Goal: Task Accomplishment & Management: Complete application form

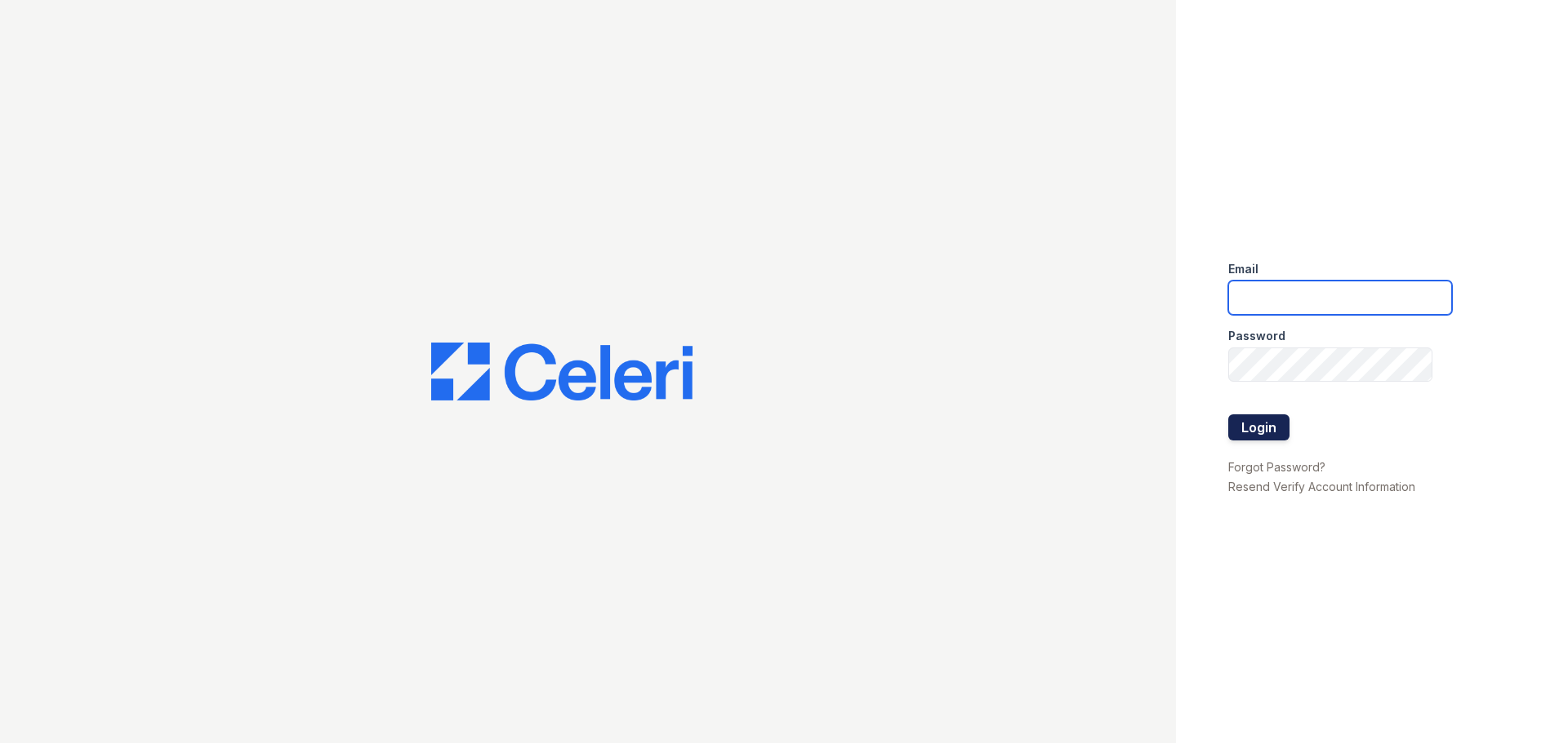
type input "[EMAIL_ADDRESS][DOMAIN_NAME]"
click at [1255, 426] on button "Login" at bounding box center [1259, 427] width 61 height 26
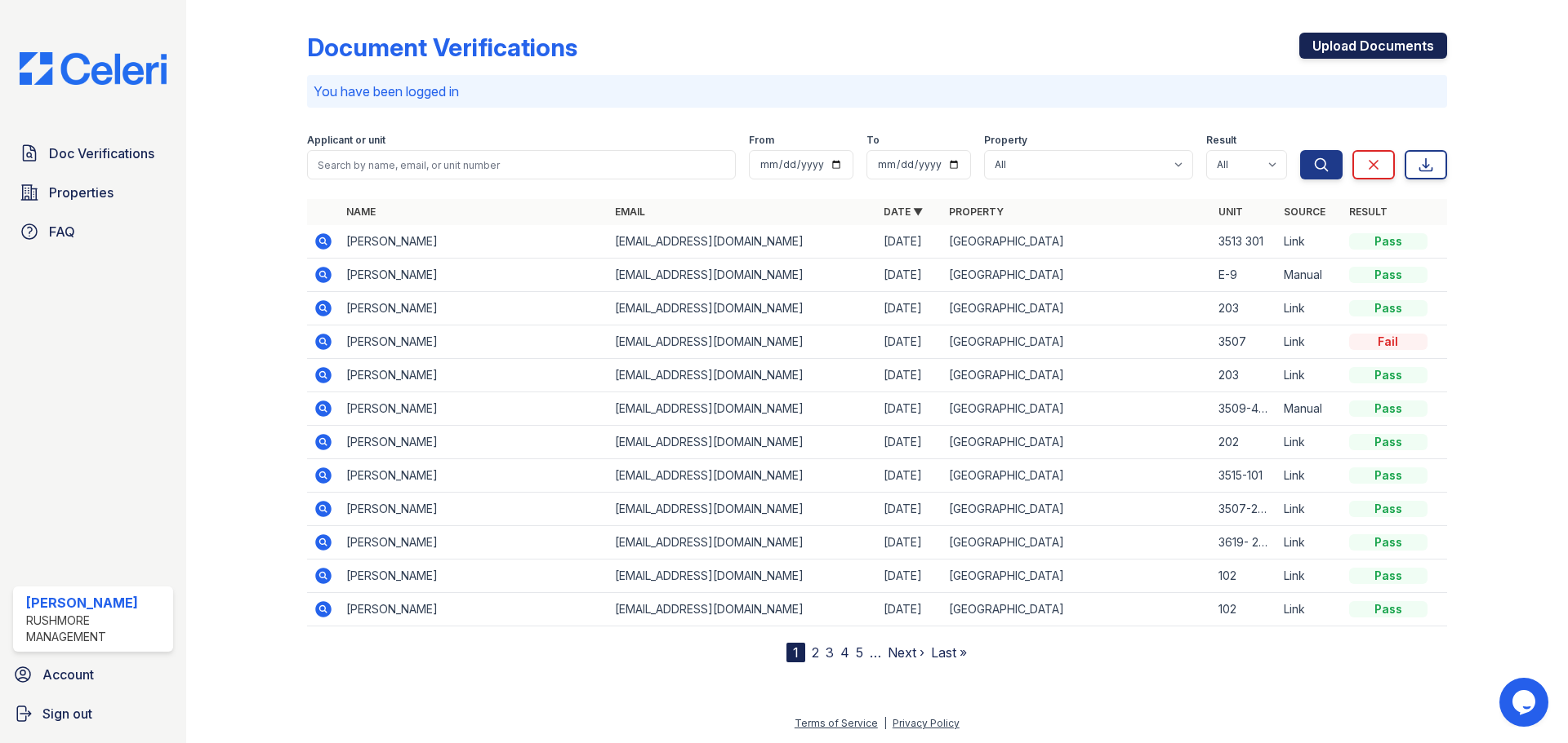
click at [1380, 36] on link "Upload Documents" at bounding box center [1373, 46] width 148 height 26
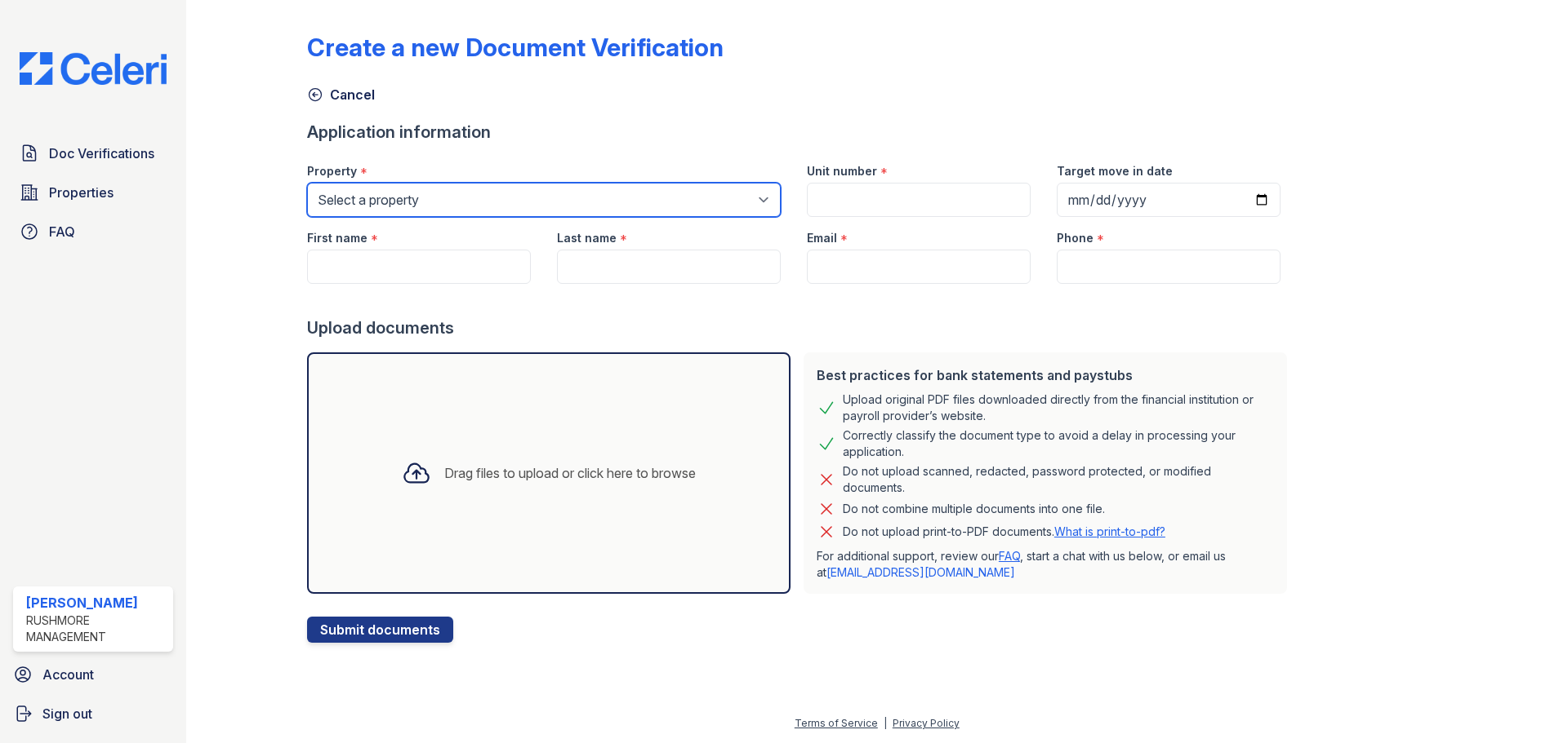
click at [463, 202] on select "Select a property [GEOGRAPHIC_DATA] [GEOGRAPHIC_DATA]" at bounding box center [544, 199] width 473 height 34
select select "620"
click at [307, 182] on select "Select a property [GEOGRAPHIC_DATA] [GEOGRAPHIC_DATA]" at bounding box center [544, 199] width 473 height 34
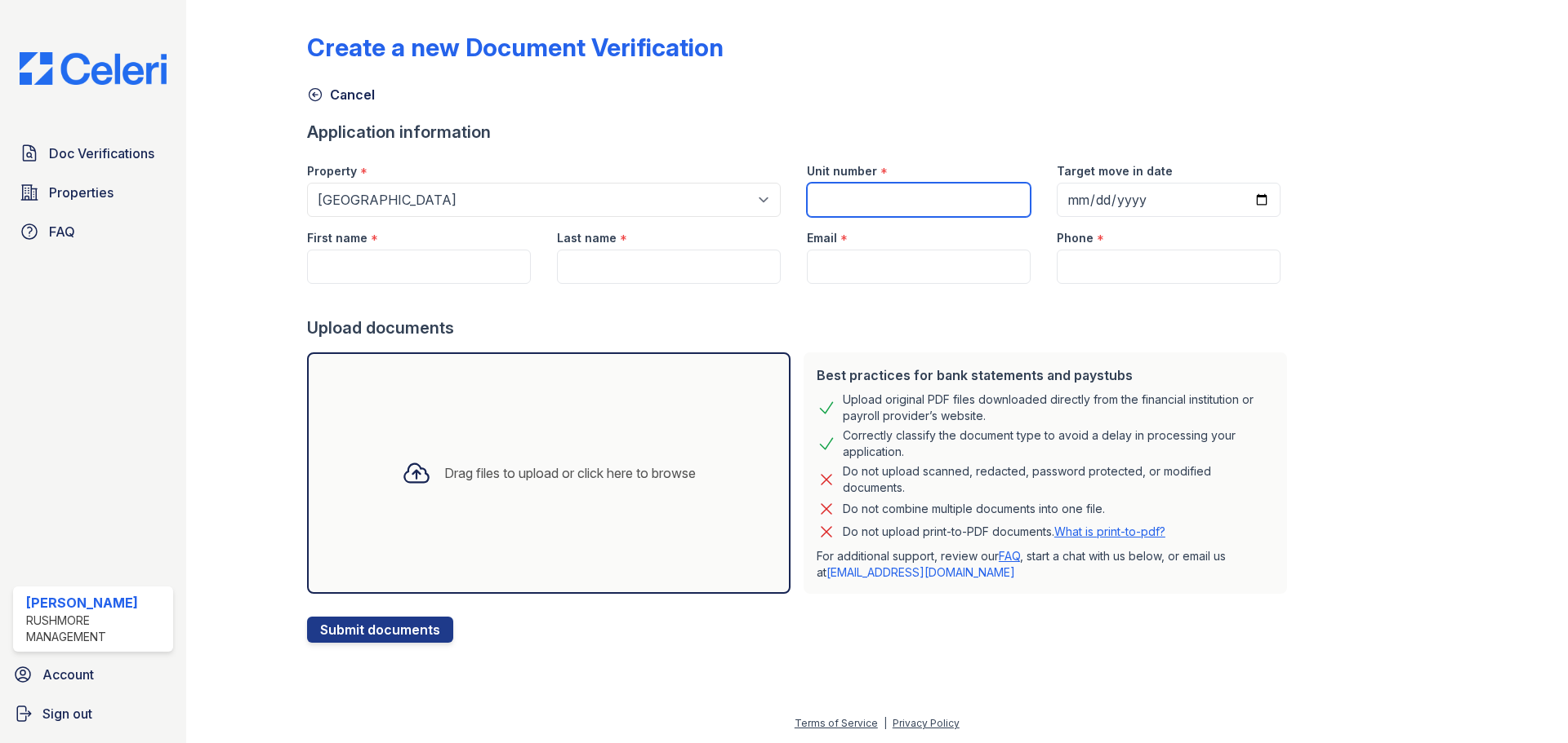
drag, startPoint x: 890, startPoint y: 196, endPoint x: 842, endPoint y: 149, distance: 67.2
click at [890, 196] on input "Unit number" at bounding box center [919, 199] width 224 height 34
type input "H-25"
drag, startPoint x: 1246, startPoint y: 190, endPoint x: 1232, endPoint y: 208, distance: 22.8
click at [1243, 191] on input "Target move in date" at bounding box center [1168, 199] width 224 height 34
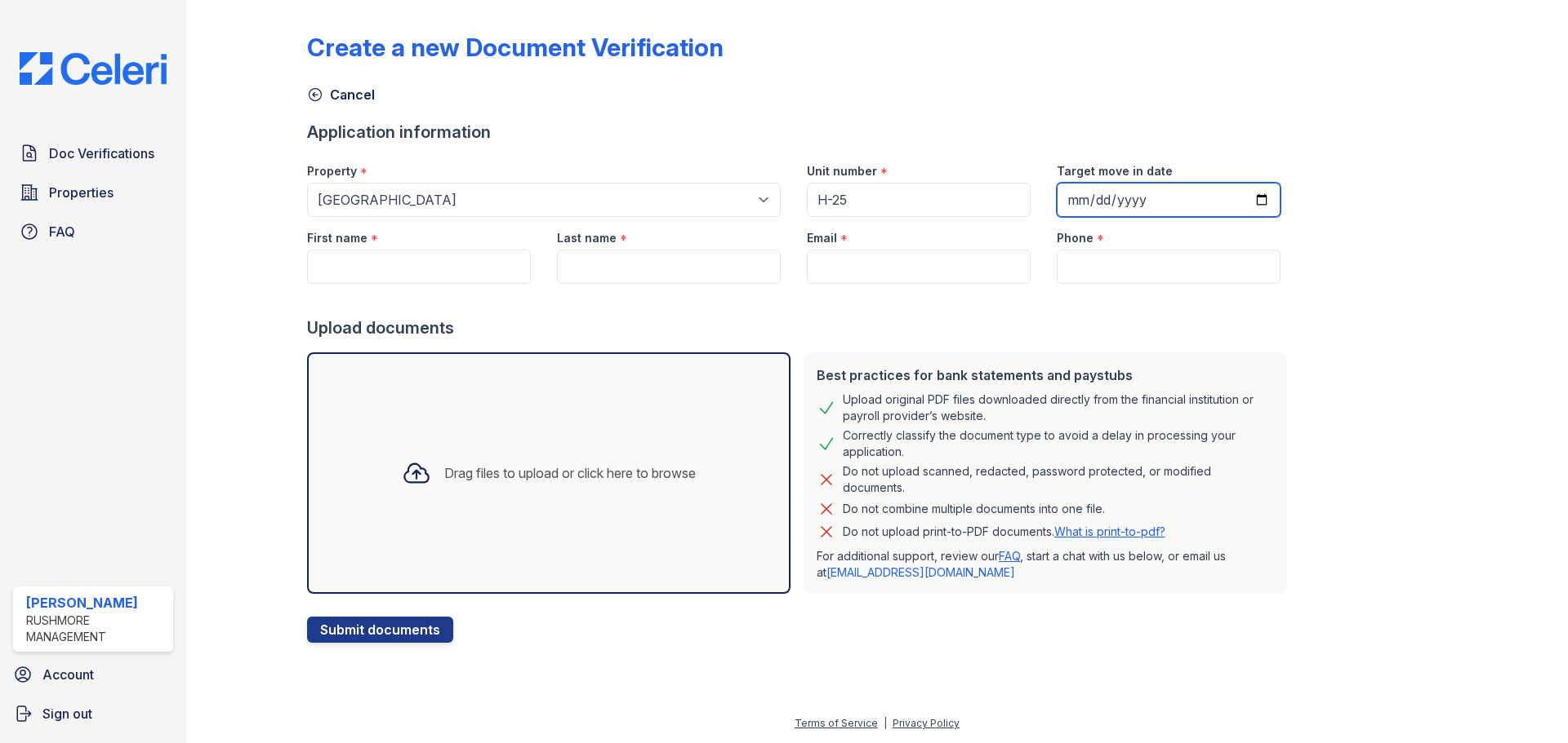
click at [1232, 207] on input "Target move in date" at bounding box center [1168, 199] width 224 height 34
type input "[DATE]"
click at [349, 263] on input "First name" at bounding box center [419, 266] width 224 height 34
paste input "Danasia"
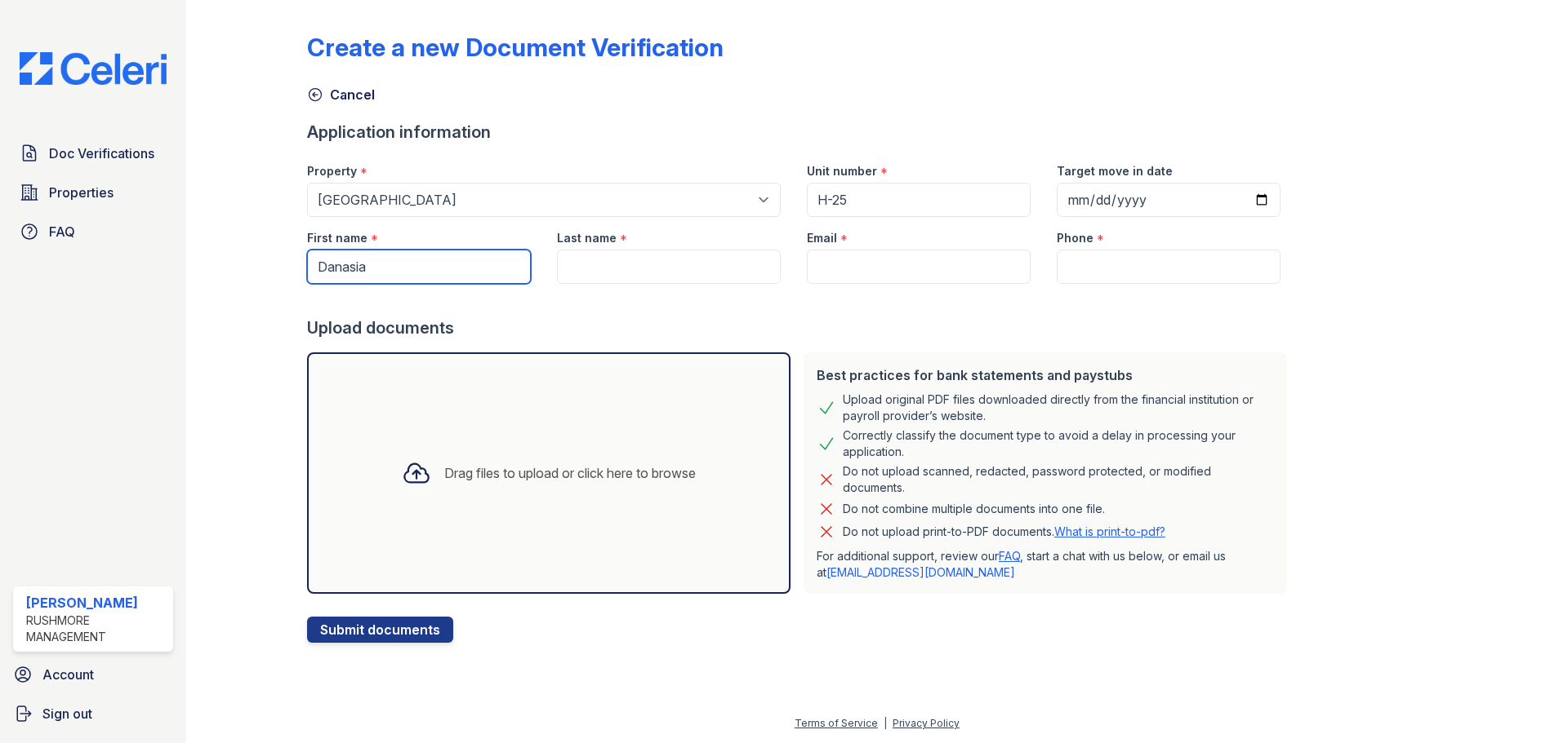
type input "Danasia"
click at [659, 272] on input "Last name" at bounding box center [669, 266] width 224 height 34
paste input "[PERSON_NAME]"
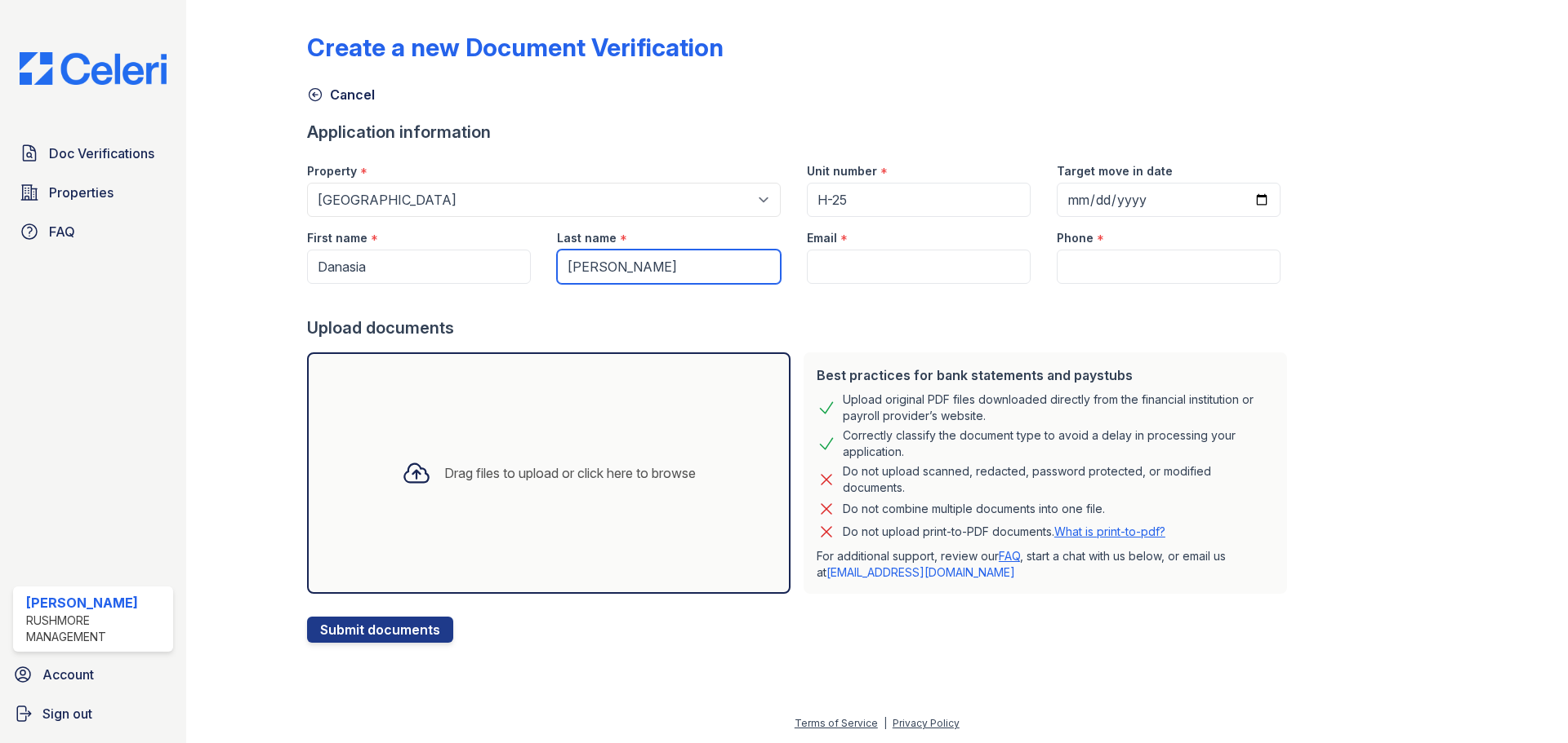
type input "[PERSON_NAME]"
click at [820, 267] on input "Email" at bounding box center [919, 266] width 224 height 34
paste input "[EMAIL_ADDRESS][DOMAIN_NAME]"
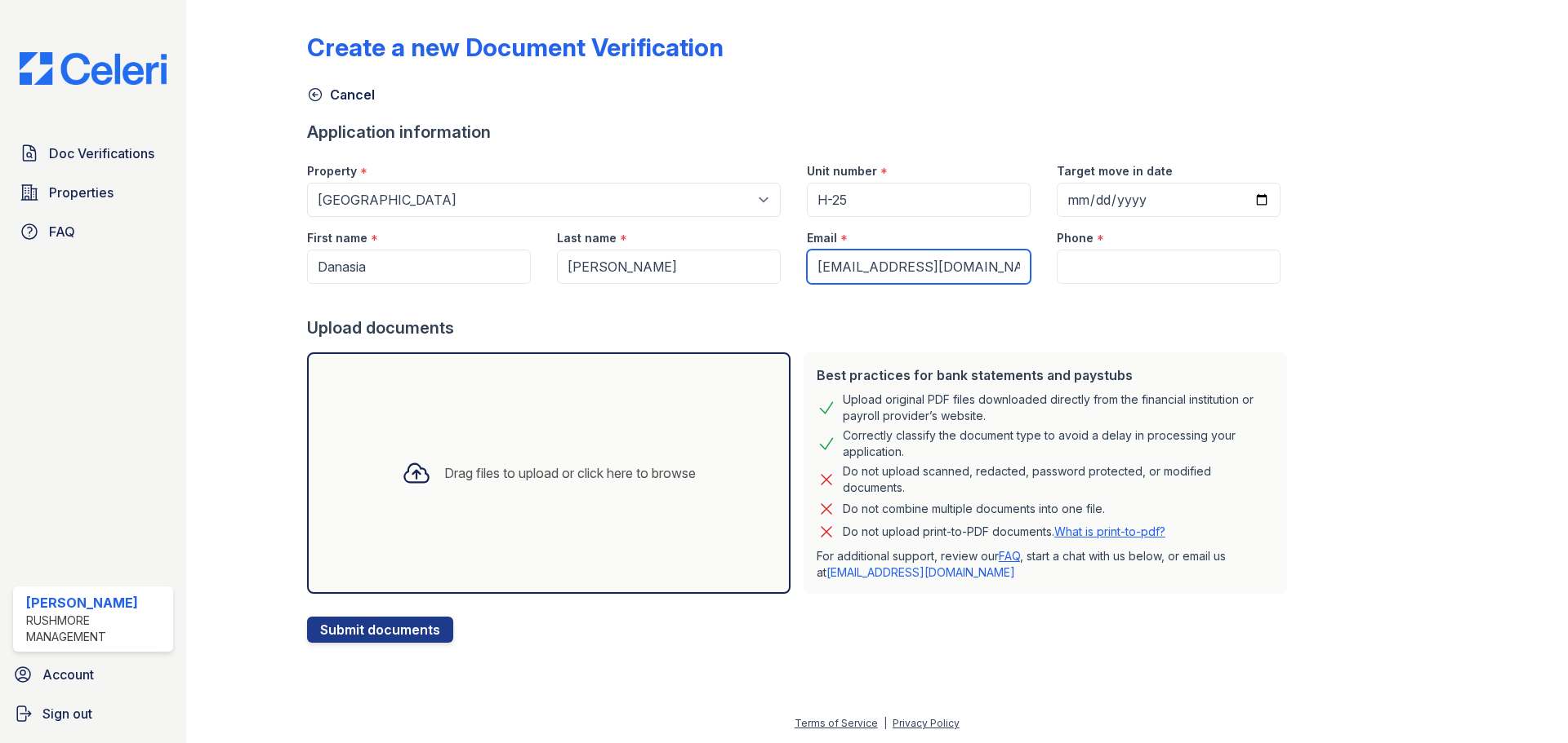
type input "[EMAIL_ADDRESS][DOMAIN_NAME]"
click at [1074, 266] on input "Phone" at bounding box center [1168, 266] width 224 height 34
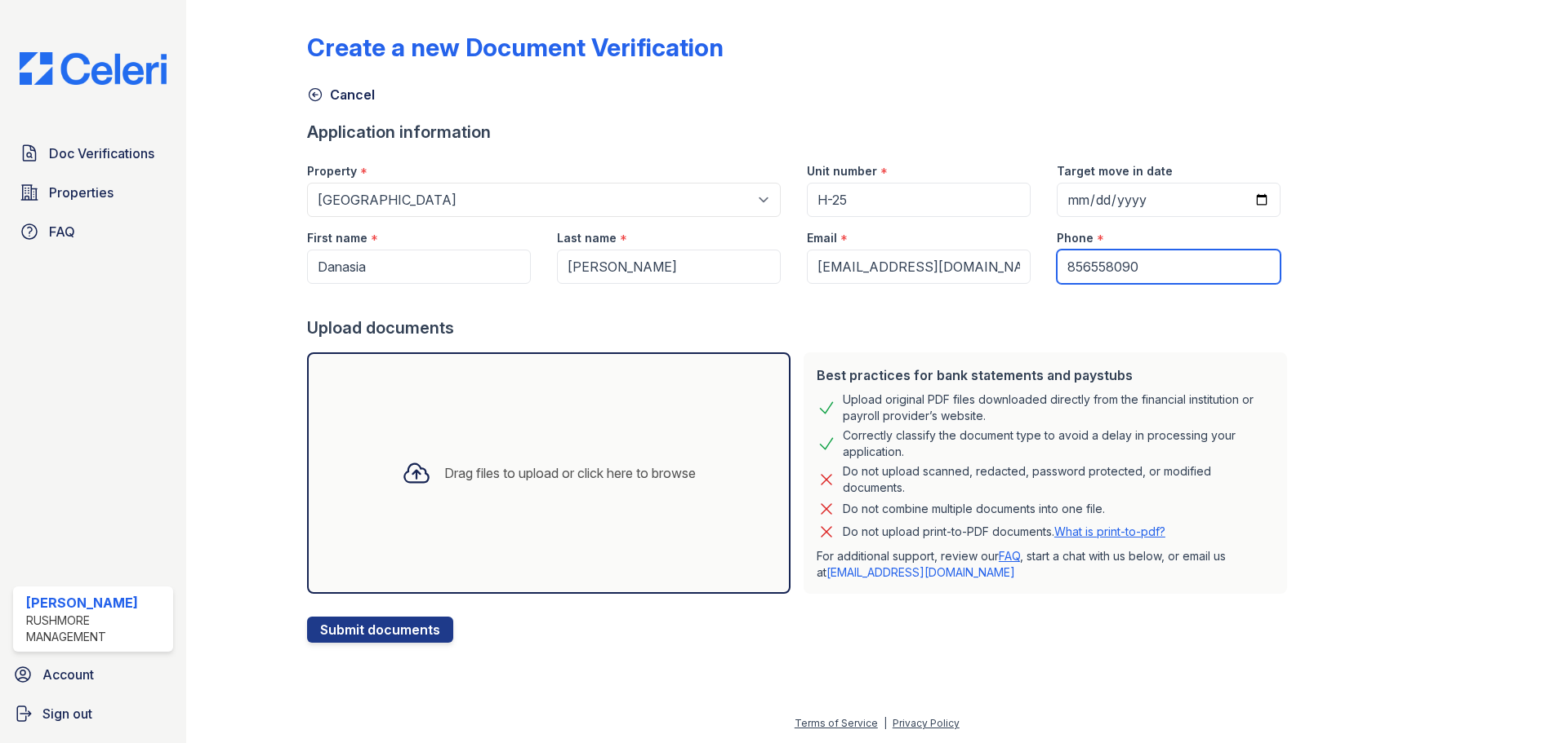
type input "856558090"
click at [1325, 236] on div "Create a new Document Verification Cancel Application information Property * Se…" at bounding box center [878, 325] width 1140 height 637
